Goal: Transaction & Acquisition: Purchase product/service

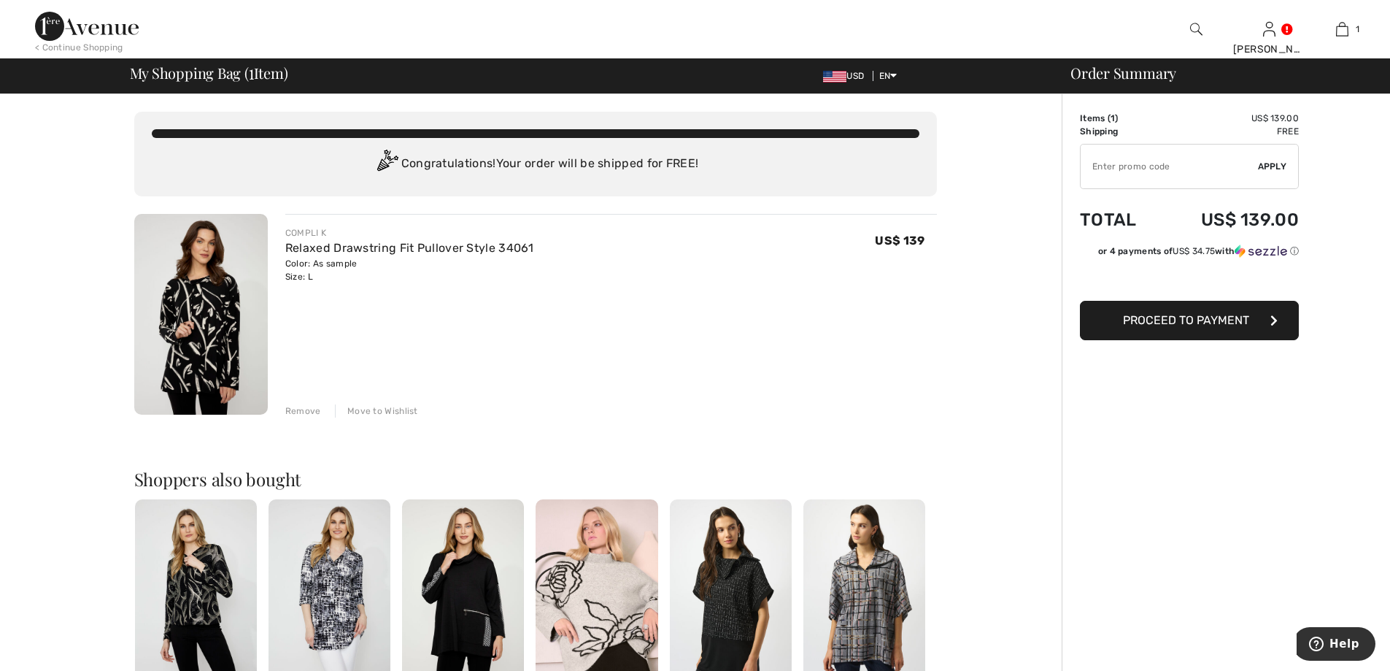
click at [195, 369] on img at bounding box center [201, 314] width 134 height 201
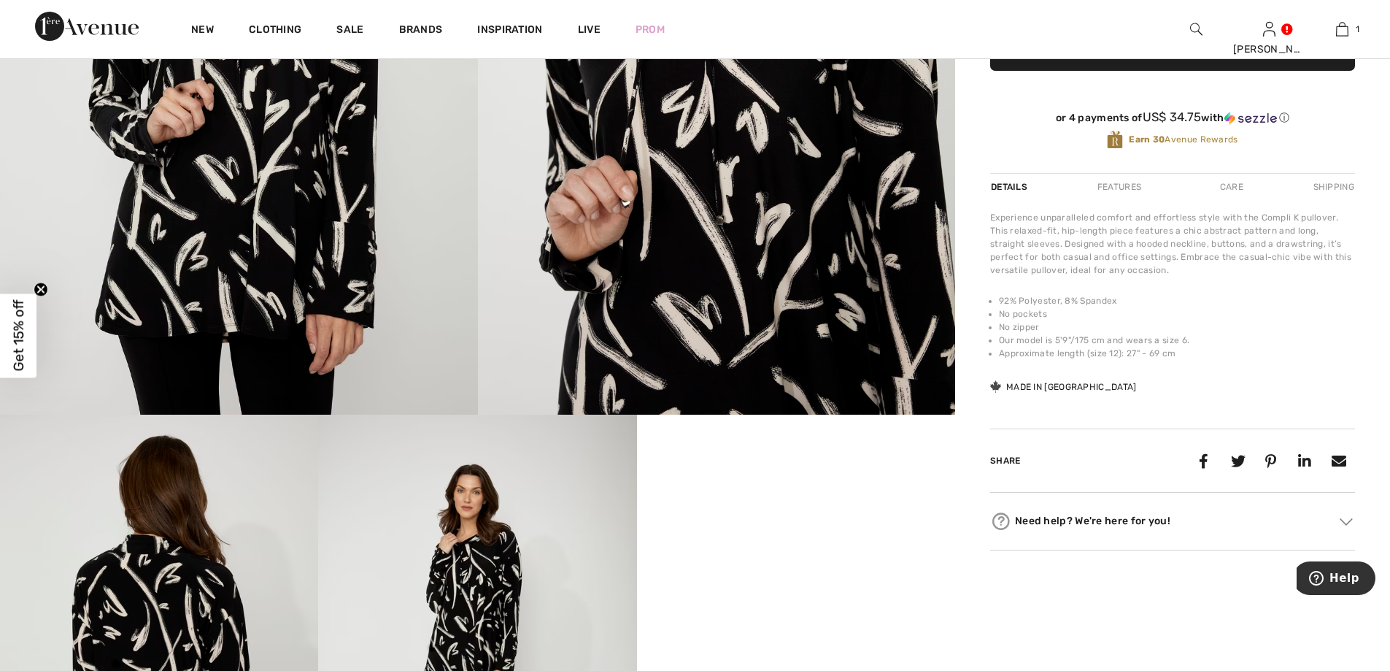
scroll to position [306, 0]
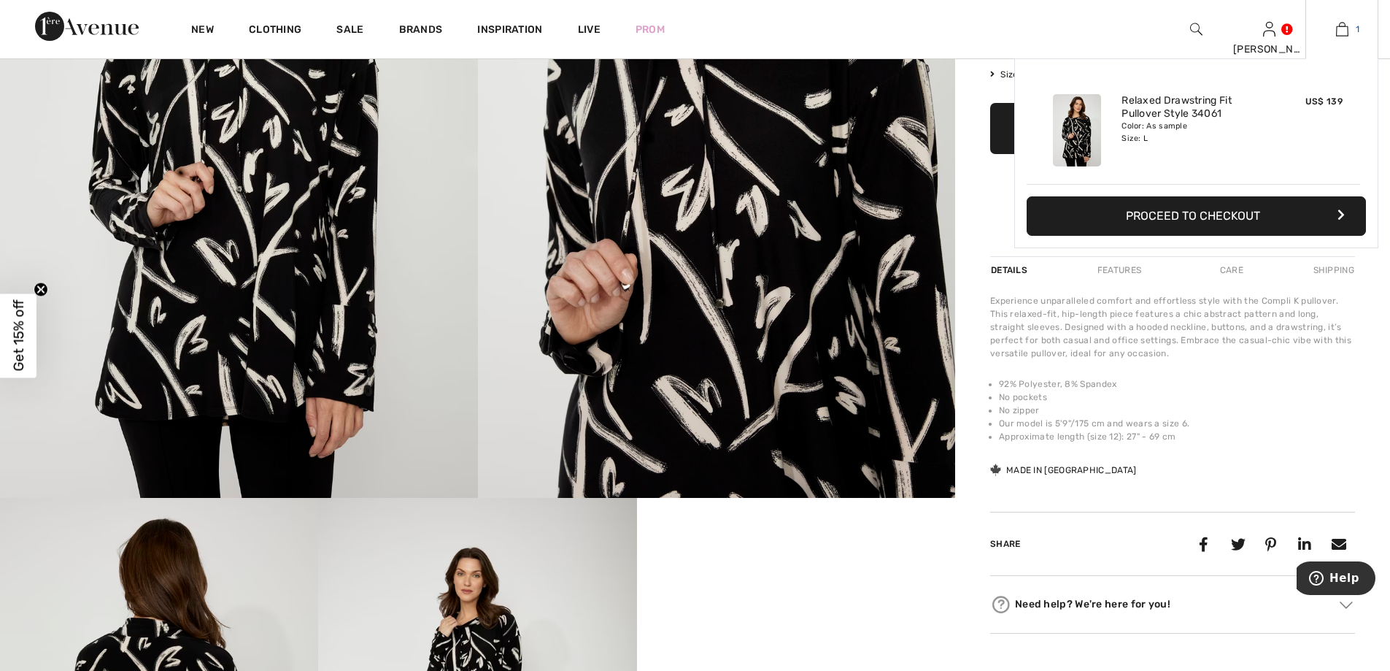
click at [1342, 20] on img at bounding box center [1342, 29] width 12 height 18
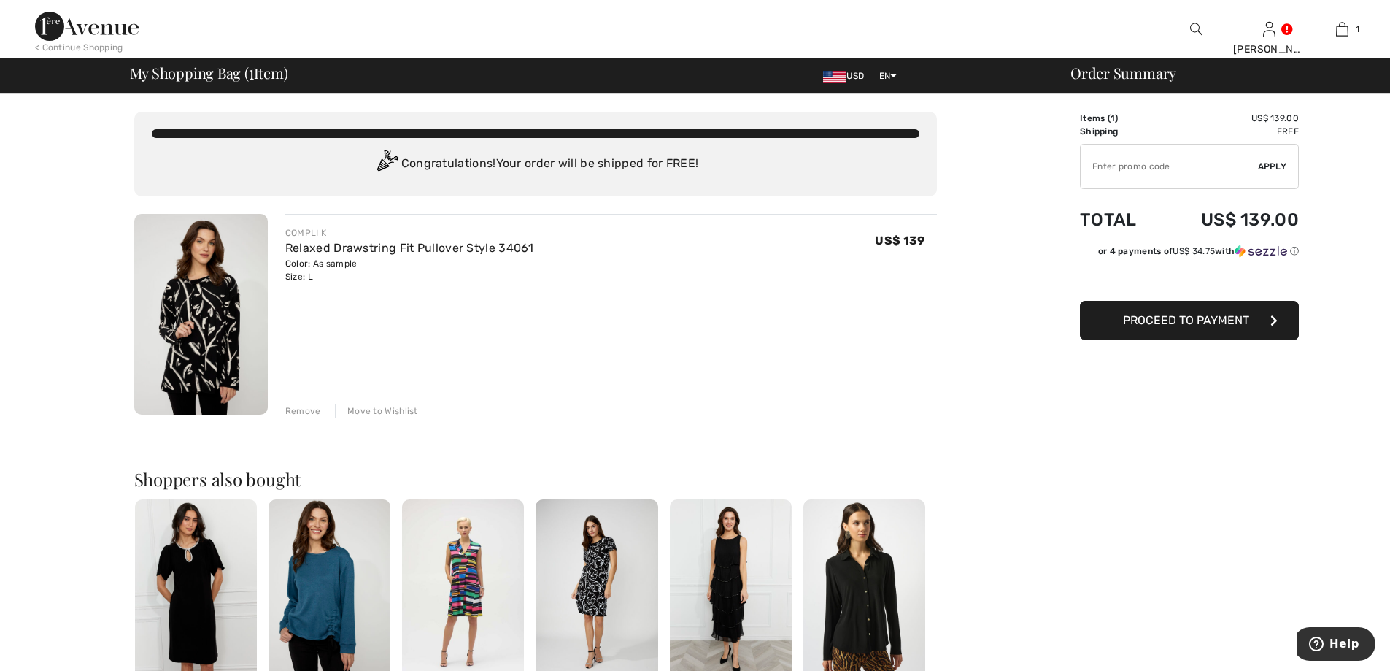
click at [1194, 326] on span "Proceed to Payment" at bounding box center [1186, 320] width 126 height 14
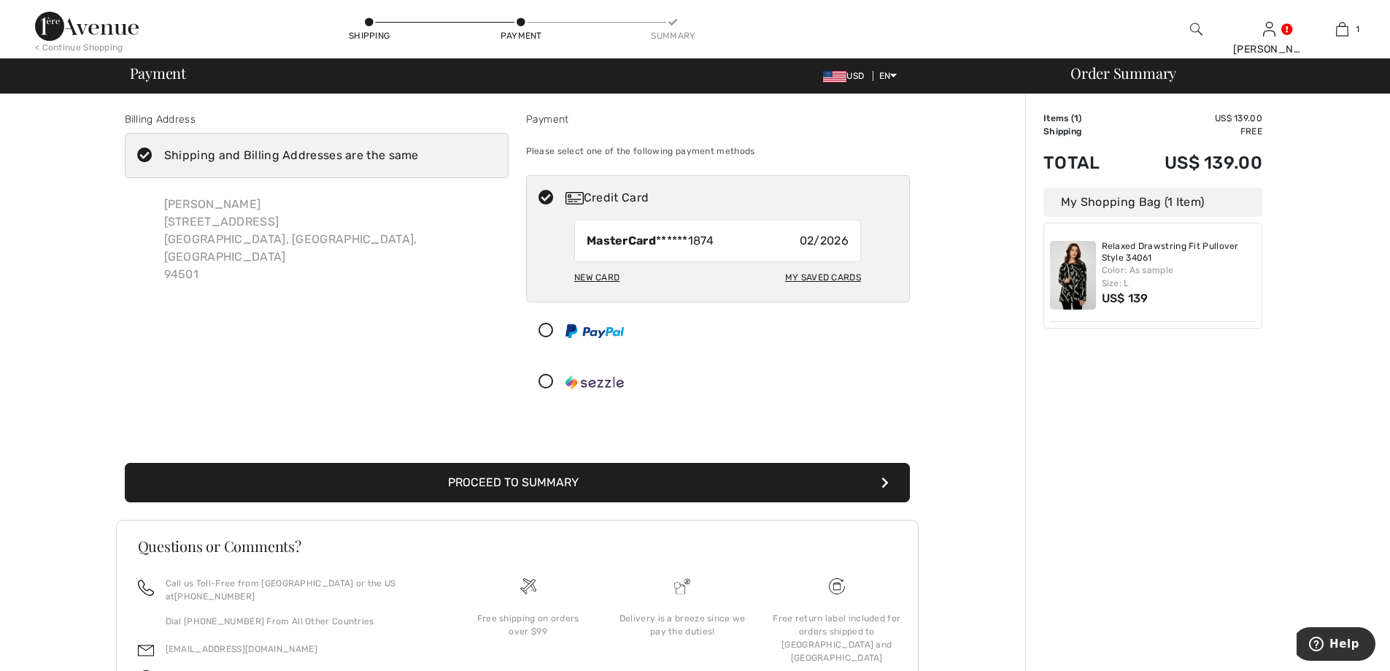
click at [609, 278] on div "New Card" at bounding box center [596, 277] width 45 height 25
radio input "true"
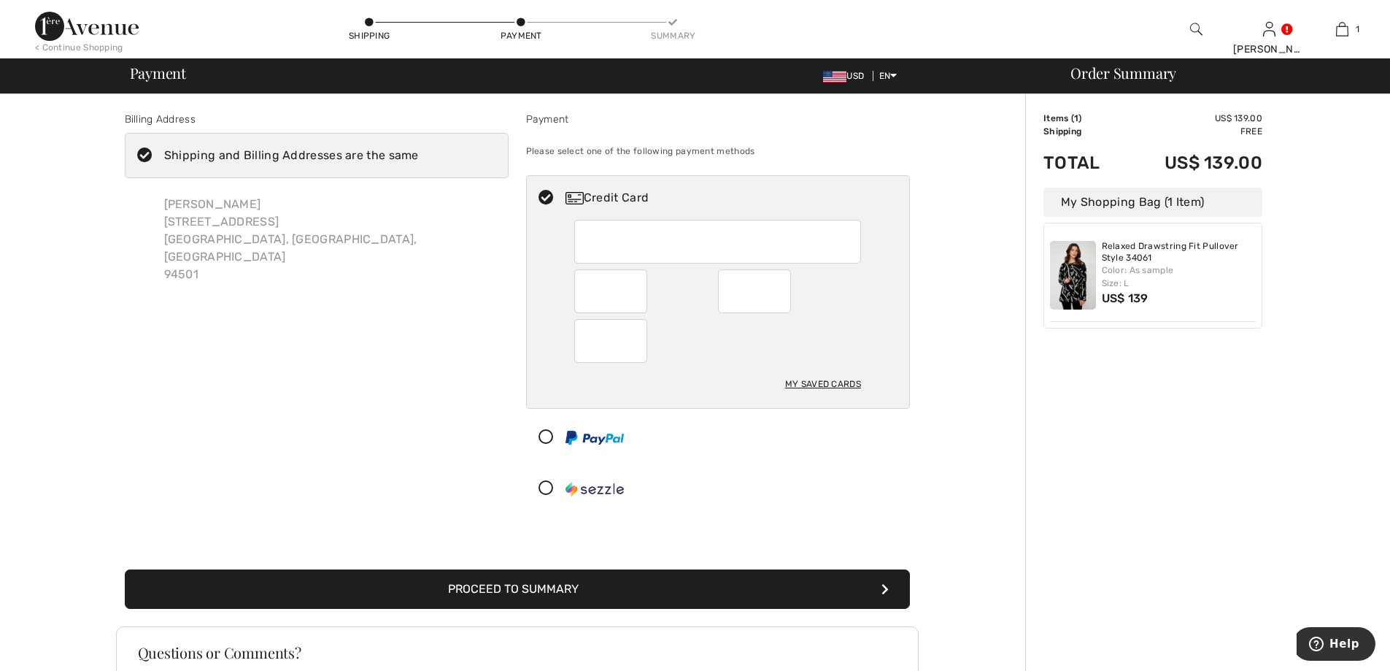
click at [648, 469] on div at bounding box center [712, 488] width 371 height 44
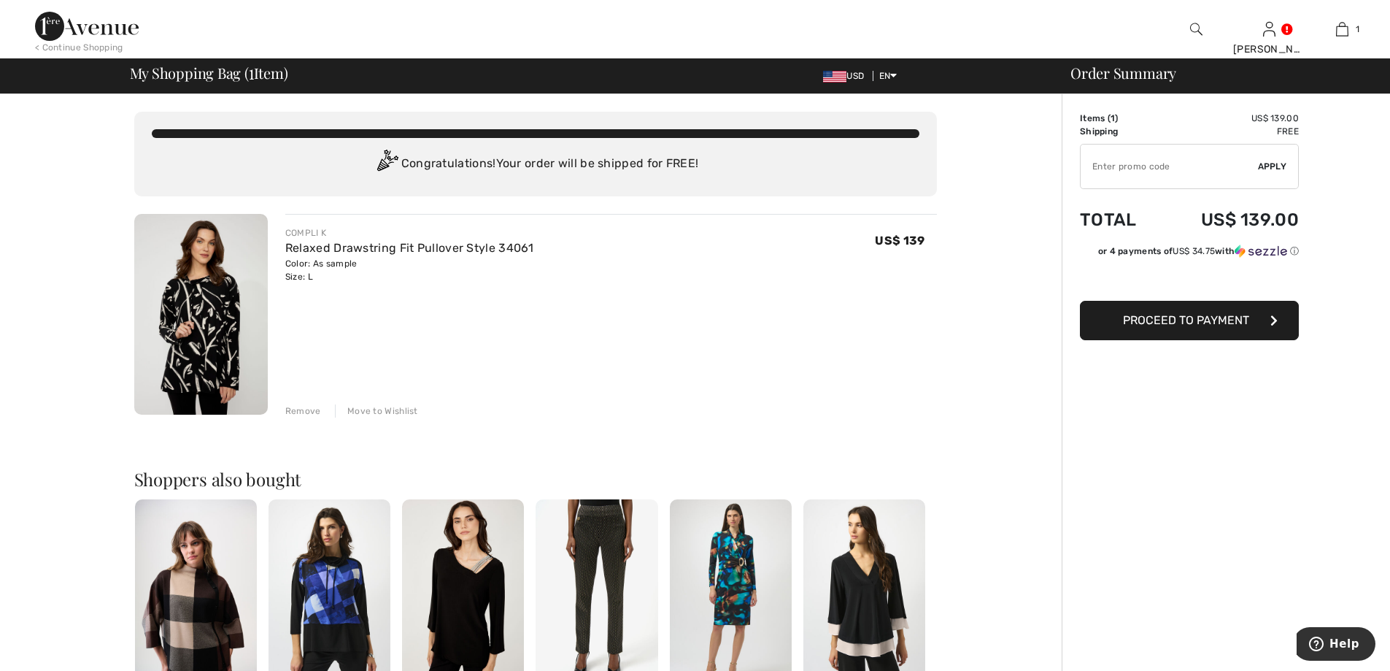
click at [1157, 325] on span "Proceed to Payment" at bounding box center [1186, 320] width 126 height 14
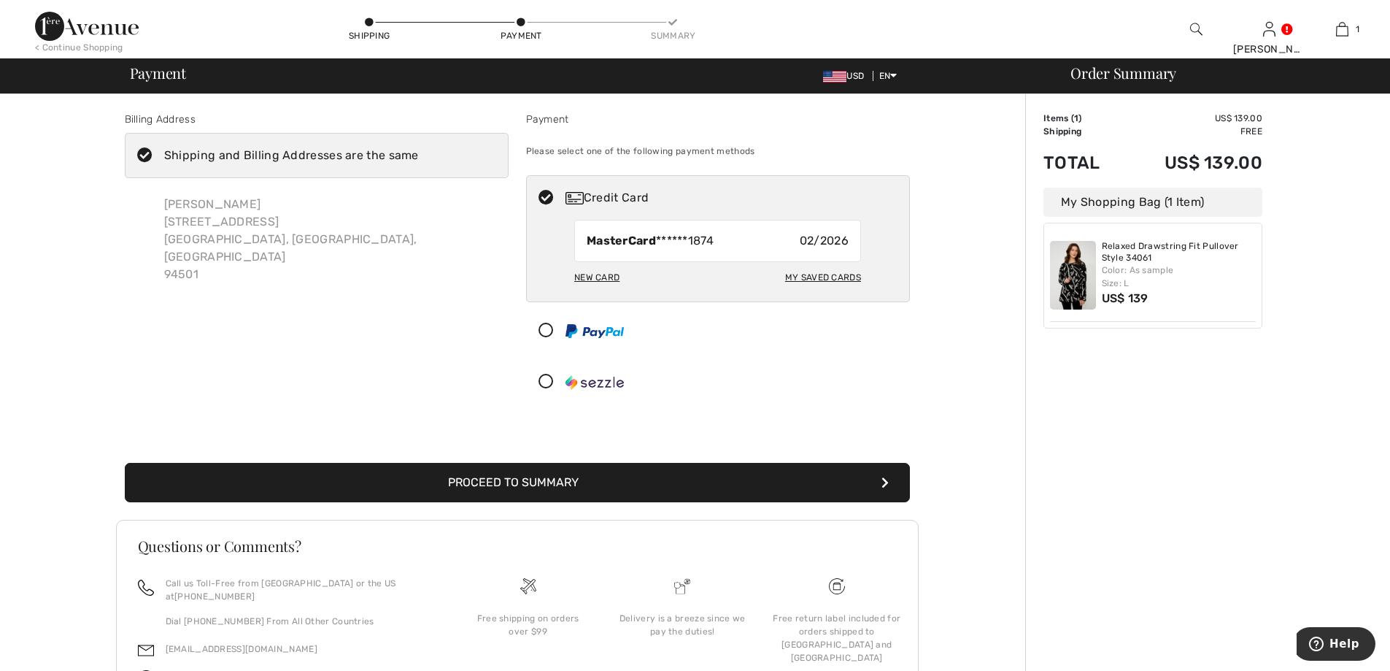
click at [822, 277] on div "My Saved Cards" at bounding box center [823, 277] width 76 height 25
radio input "true"
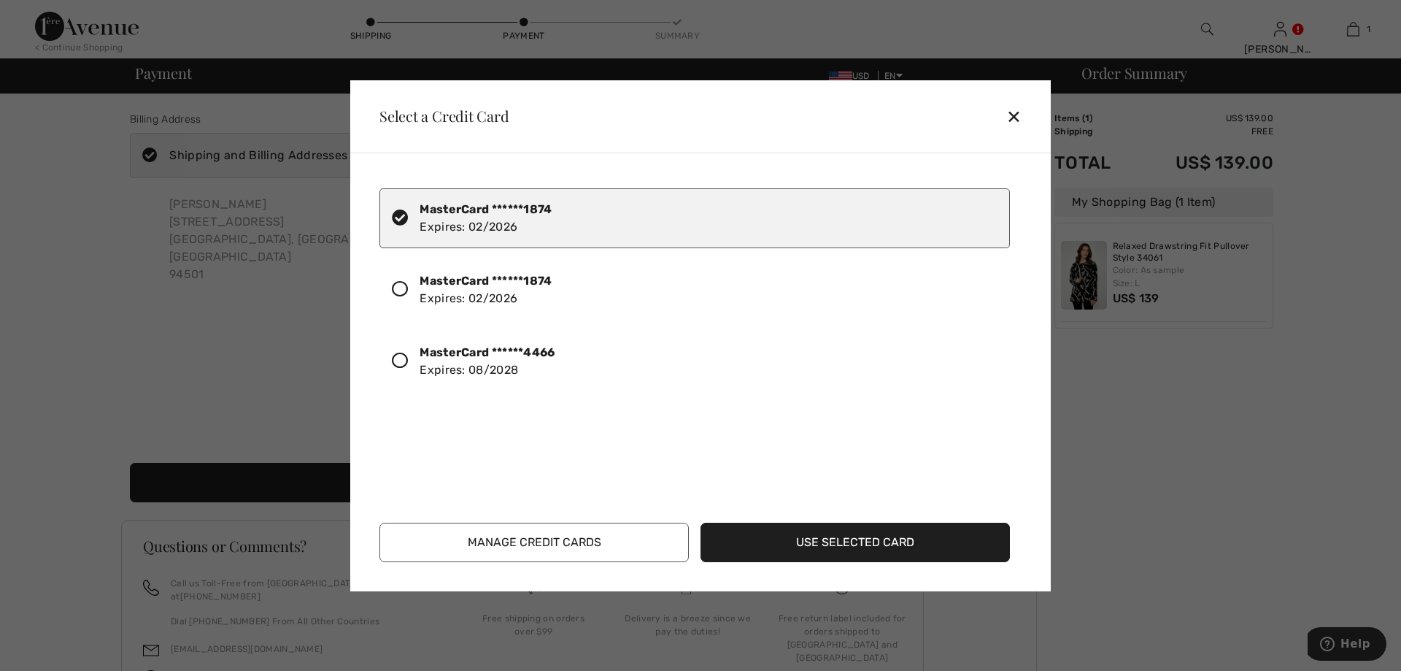
click at [395, 355] on icon at bounding box center [400, 361] width 16 height 16
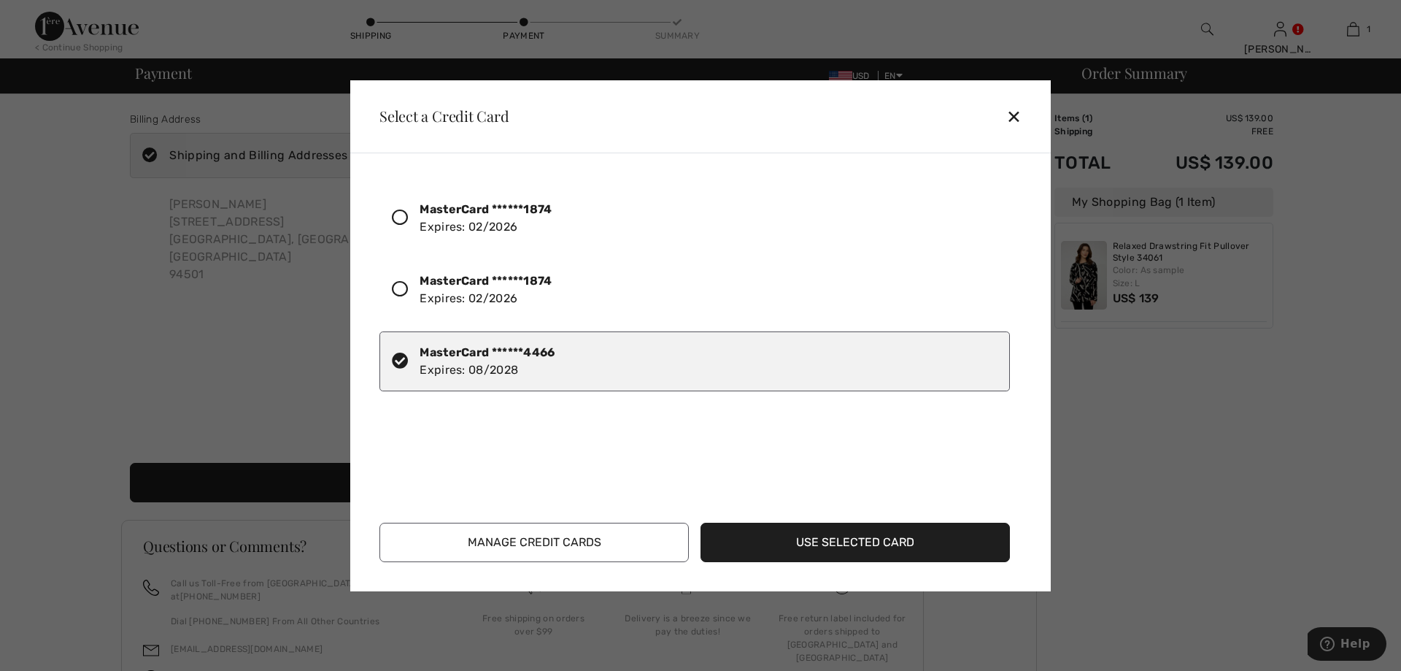
click at [799, 548] on button "Use Selected Card" at bounding box center [855, 542] width 309 height 39
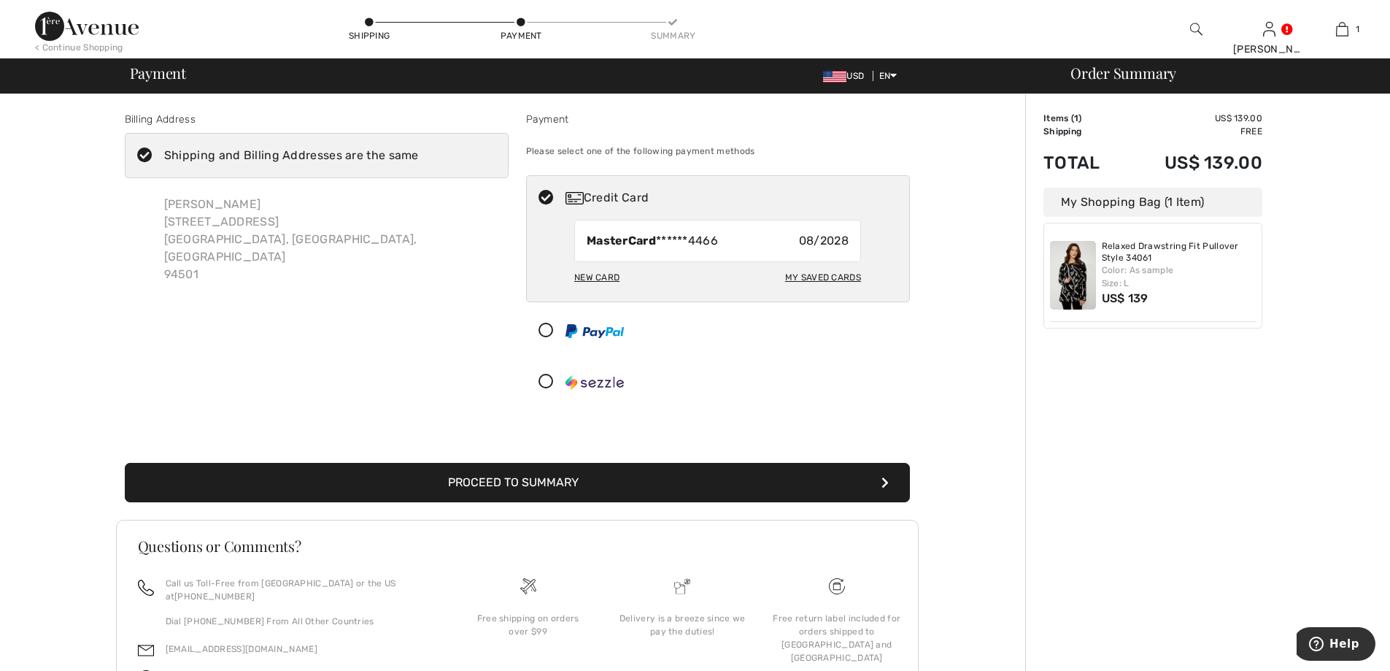
click at [615, 487] on button "Proceed to Summary" at bounding box center [517, 482] width 785 height 39
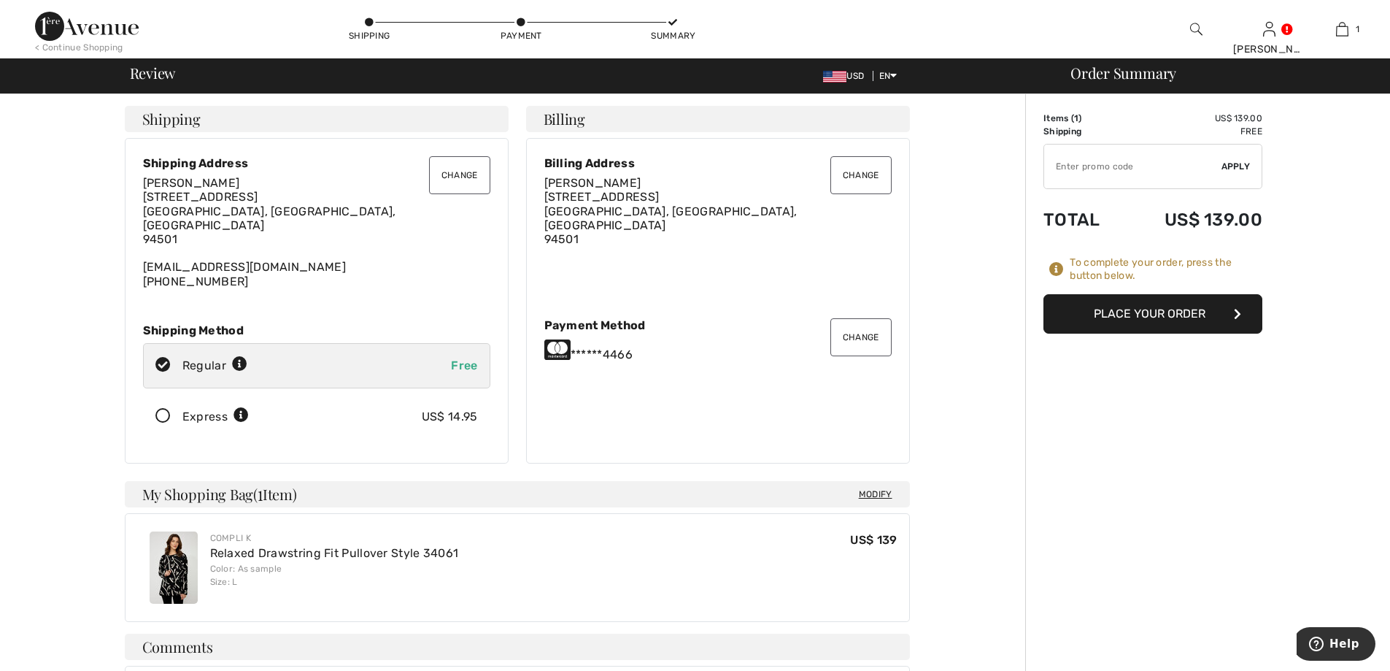
click at [1125, 312] on button "Place Your Order" at bounding box center [1153, 313] width 219 height 39
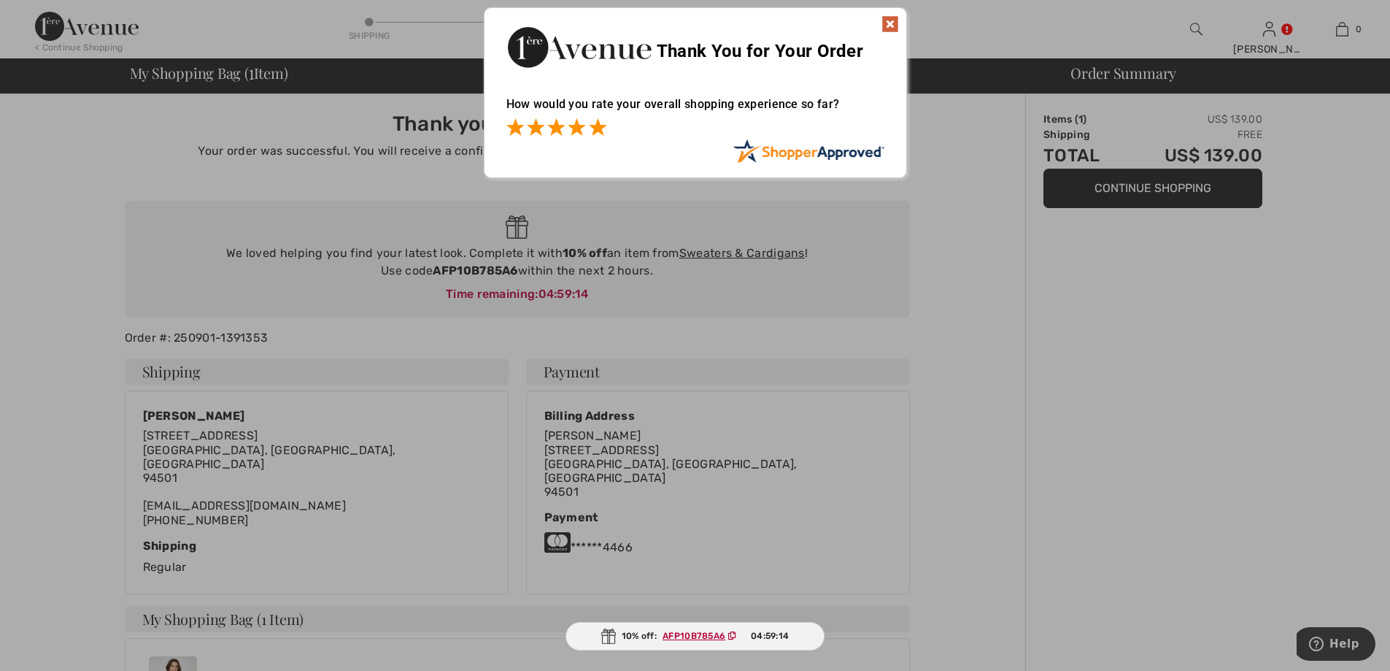
click at [599, 122] on span at bounding box center [598, 127] width 18 height 18
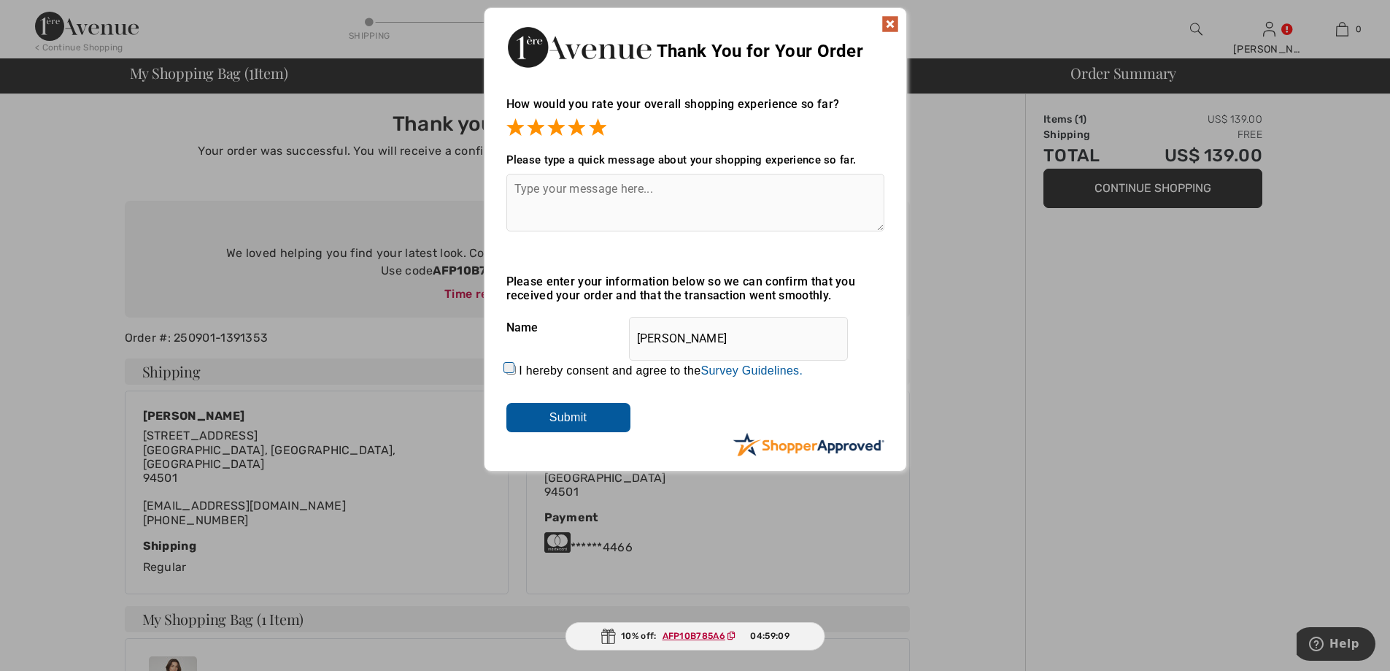
click at [888, 24] on img at bounding box center [891, 24] width 18 height 18
